Goal: Task Accomplishment & Management: Use online tool/utility

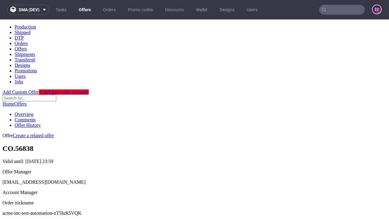
scroll to position [60, 0]
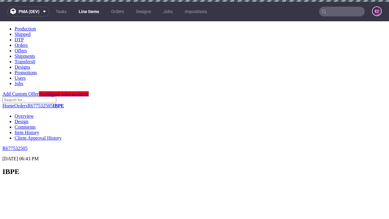
scroll to position [882, 0]
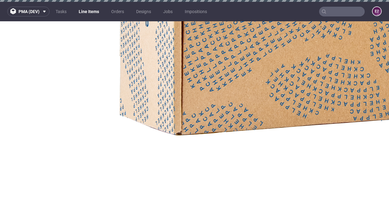
select select "accepted"
select select "received"
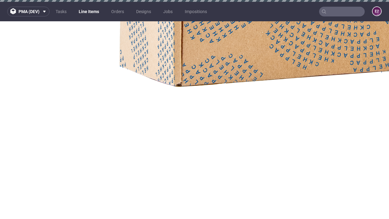
select select "accepted_dtp_issue_reprint"
